Goal: Check status: Check status

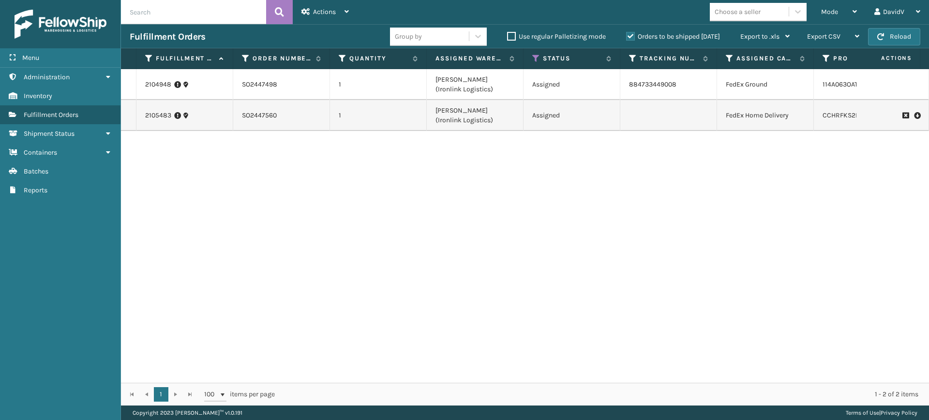
click at [632, 34] on label "Orders to be shipped [DATE]" at bounding box center [673, 36] width 94 height 8
click at [626, 34] on input "Orders to be shipped [DATE]" at bounding box center [626, 34] width 0 height 6
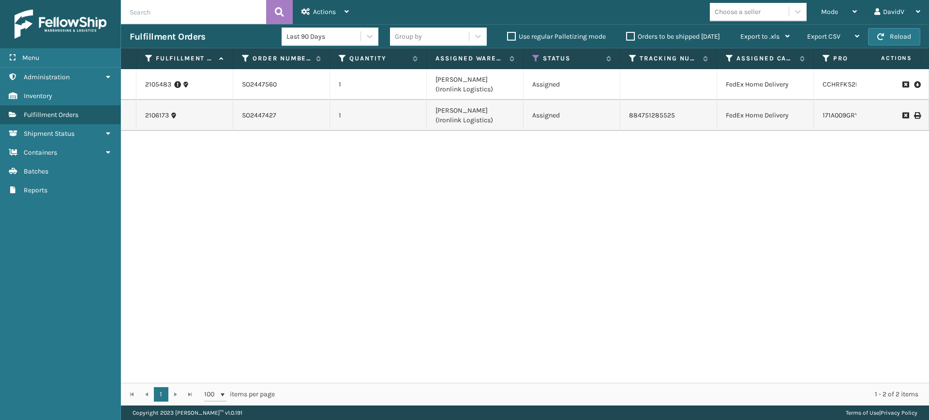
click at [632, 34] on label "Orders to be shipped [DATE]" at bounding box center [673, 36] width 94 height 8
click at [626, 34] on input "Orders to be shipped [DATE]" at bounding box center [626, 34] width 0 height 6
click at [632, 34] on label "Orders to be shipped [DATE]" at bounding box center [673, 36] width 94 height 8
click at [626, 34] on input "Orders to be shipped [DATE]" at bounding box center [626, 34] width 0 height 6
click at [632, 34] on label "Orders to be shipped [DATE]" at bounding box center [673, 36] width 94 height 8
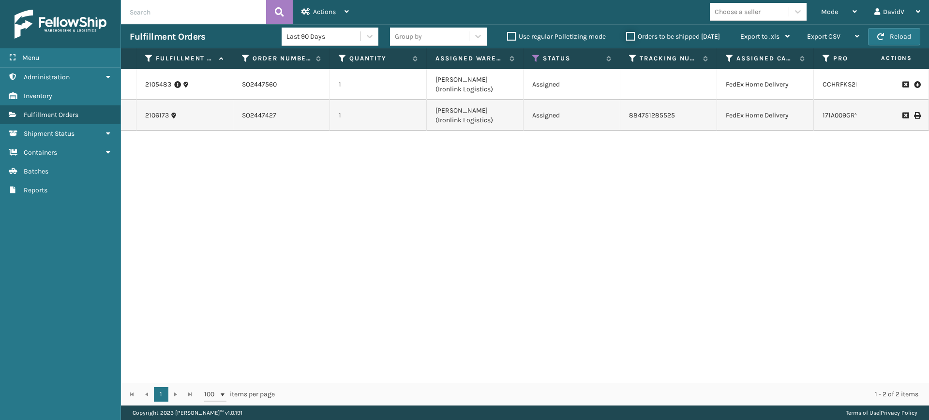
click at [626, 34] on input "Orders to be shipped [DATE]" at bounding box center [626, 34] width 0 height 6
click at [632, 34] on label "Orders to be shipped [DATE]" at bounding box center [673, 36] width 94 height 8
click at [626, 34] on input "Orders to be shipped [DATE]" at bounding box center [626, 34] width 0 height 6
click at [632, 34] on label "Orders to be shipped [DATE]" at bounding box center [673, 36] width 94 height 8
click at [626, 34] on input "Orders to be shipped [DATE]" at bounding box center [626, 34] width 0 height 6
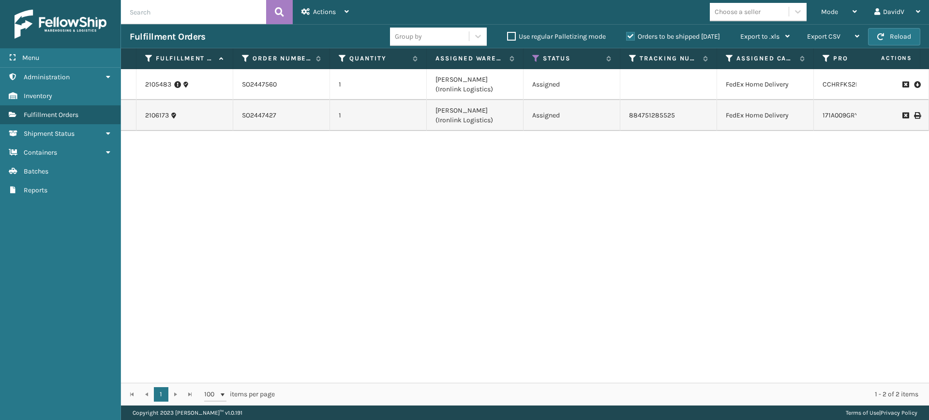
click at [634, 34] on label "Orders to be shipped [DATE]" at bounding box center [673, 36] width 94 height 8
click at [626, 34] on input "Orders to be shipped [DATE]" at bounding box center [626, 34] width 0 height 6
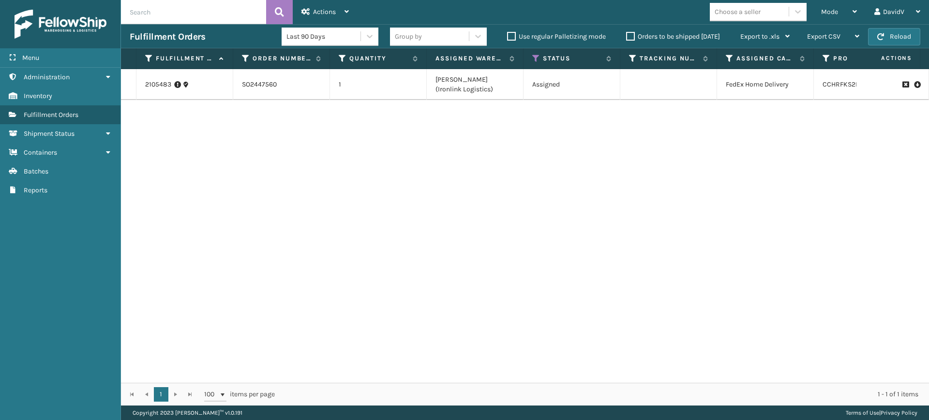
click at [634, 34] on label "Orders to be shipped [DATE]" at bounding box center [673, 36] width 94 height 8
click at [626, 34] on input "Orders to be shipped [DATE]" at bounding box center [626, 34] width 0 height 6
click at [440, 214] on div "2105483 SO2447560 1 [PERSON_NAME] (Ironlink Logistics) Assigned FedEx Home Deli…" at bounding box center [525, 226] width 808 height 314
click at [629, 37] on label "Orders to be shipped [DATE]" at bounding box center [673, 36] width 94 height 8
click at [626, 37] on input "Orders to be shipped [DATE]" at bounding box center [626, 34] width 0 height 6
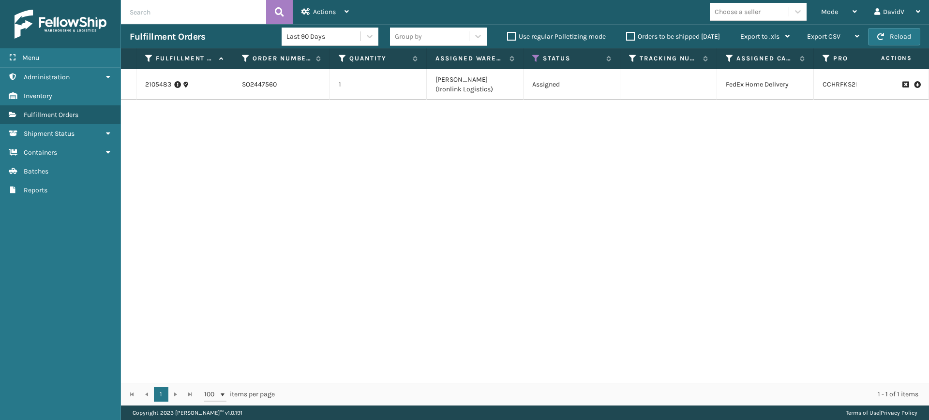
click at [629, 37] on label "Orders to be shipped [DATE]" at bounding box center [673, 36] width 94 height 8
click at [626, 37] on input "Orders to be shipped [DATE]" at bounding box center [626, 34] width 0 height 6
click at [629, 37] on label "Orders to be shipped [DATE]" at bounding box center [673, 36] width 94 height 8
click at [626, 37] on input "Orders to be shipped [DATE]" at bounding box center [626, 34] width 0 height 6
click at [629, 37] on label "Orders to be shipped [DATE]" at bounding box center [673, 36] width 94 height 8
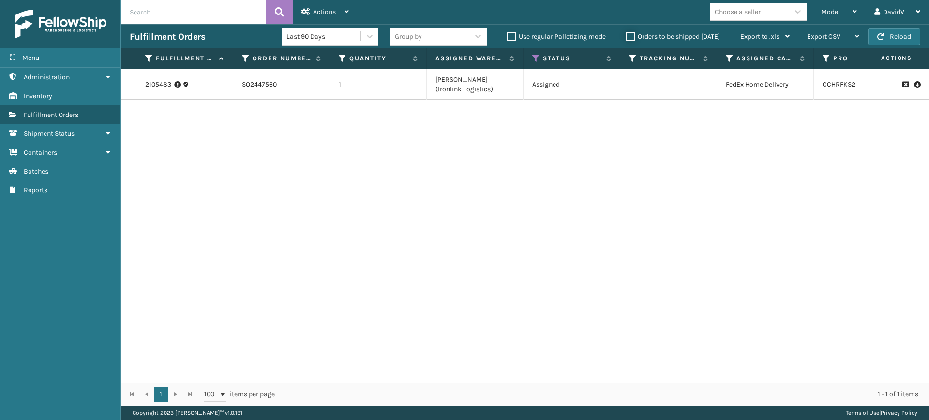
click at [626, 37] on input "Orders to be shipped [DATE]" at bounding box center [626, 34] width 0 height 6
